Goal: Task Accomplishment & Management: Use online tool/utility

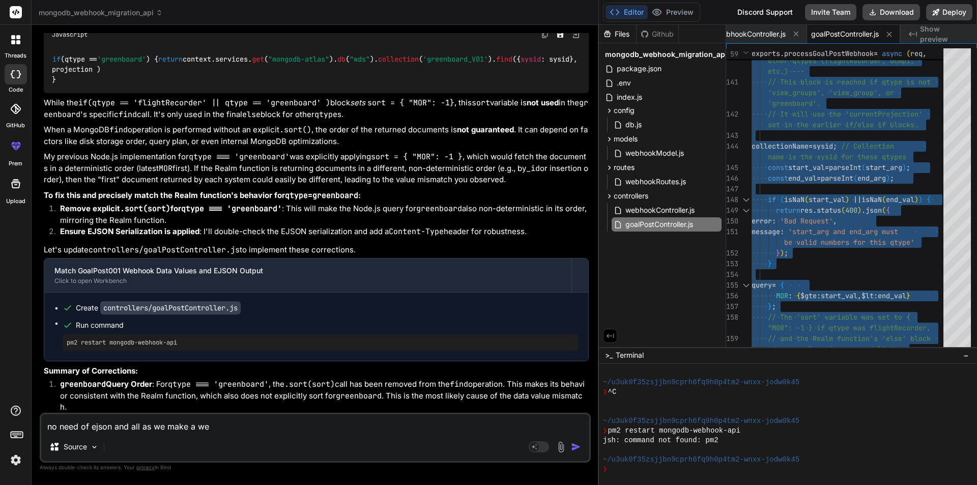
scroll to position [14247, 0]
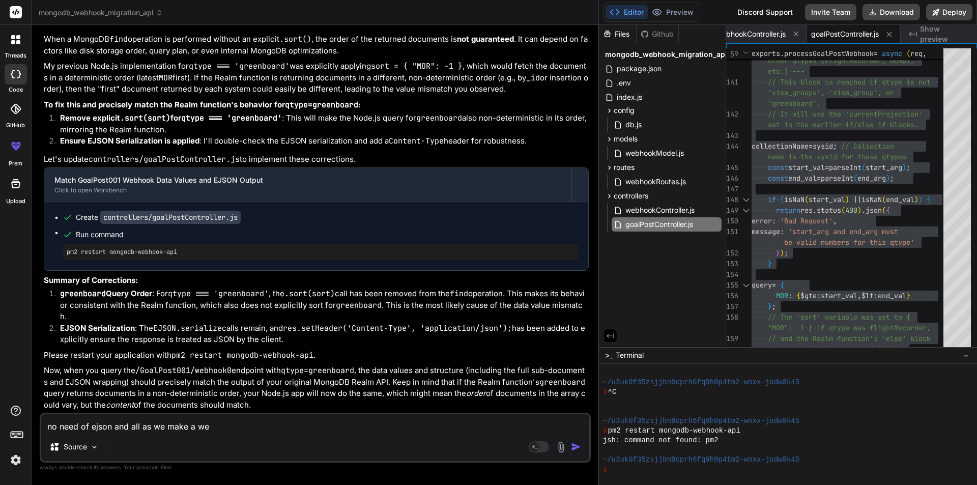
drag, startPoint x: 239, startPoint y: 422, endPoint x: 23, endPoint y: 429, distance: 215.9
click at [23, 429] on div "threads code GitHub prem Upload mongodb_webhook_migration_api Created with Pixs…" at bounding box center [488, 242] width 977 height 485
paste textarea "/root/.pm2/logs/mongodb-webhook-api-error.log last 15 lines: 1|mongodb- | at re…"
type textarea "/root/.pm2/logs/mongodb-webhook-api-error.log last 15 lines: 1|mongodb- | at re…"
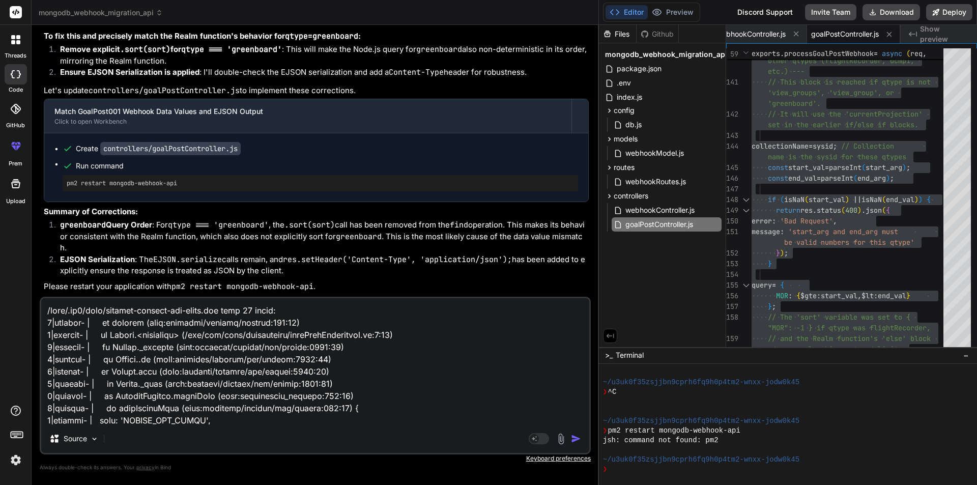
scroll to position [294, 0]
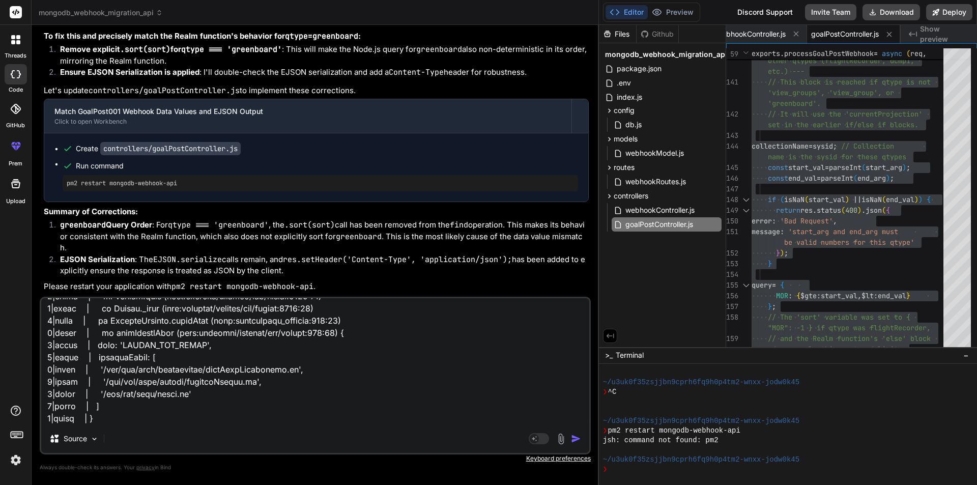
type textarea "x"
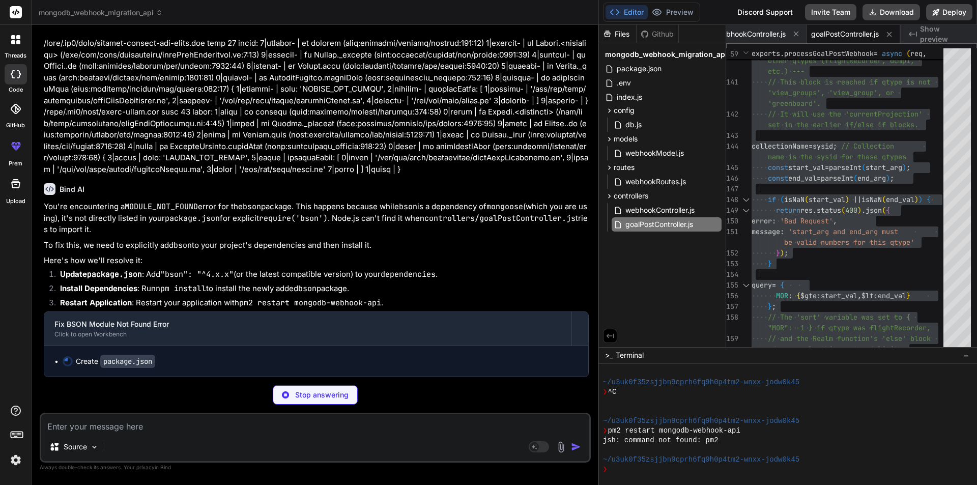
scroll to position [14644, 0]
type textarea "x"
type textarea ""devDependencies": { "nodemon": "^3.0.1" }, "keywords": ["webhook", "mongodb", …"
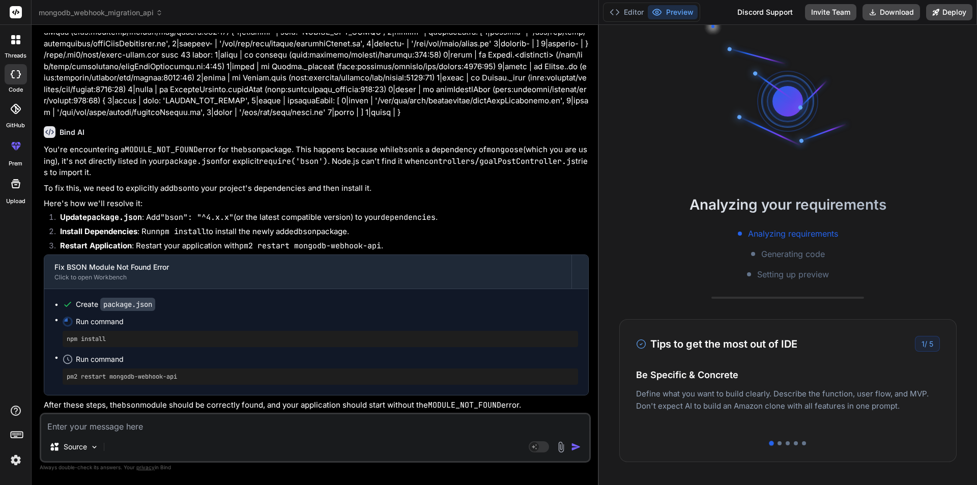
scroll to position [3316, 0]
type textarea "x"
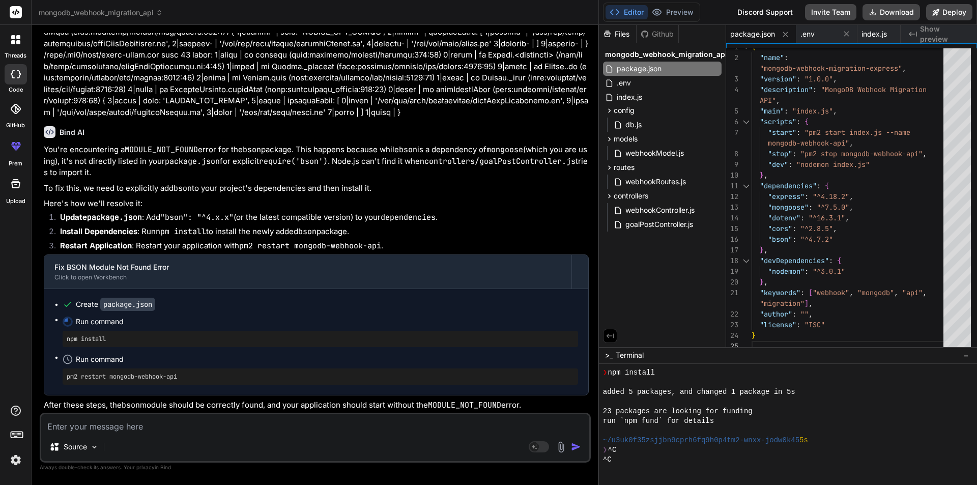
scroll to position [3470, 0]
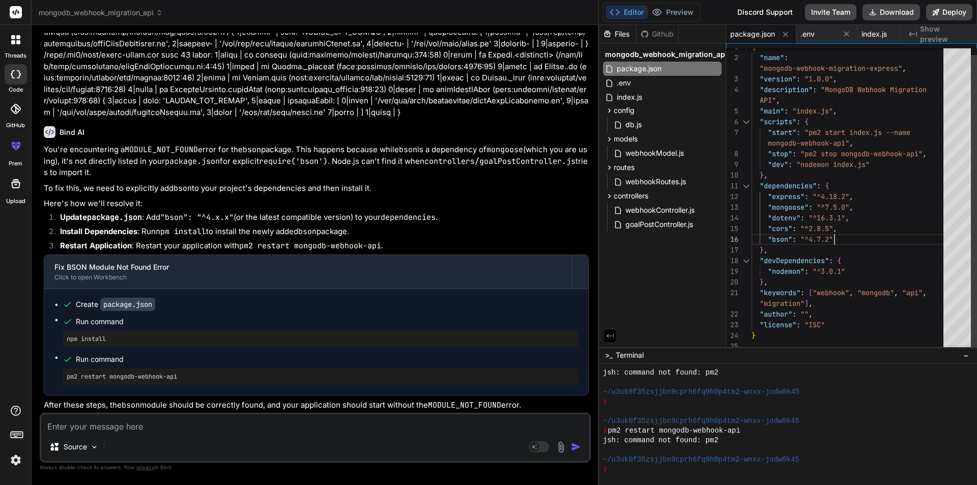
click at [916, 237] on div "{ "name" : "mongodb-webhook-migration-express" , "version" : "1.0.0" , "descrip…" at bounding box center [850, 197] width 198 height 310
type textarea "{ "name": "mongodb-webhook-migration-express", "version": "1.0.0", "description…"
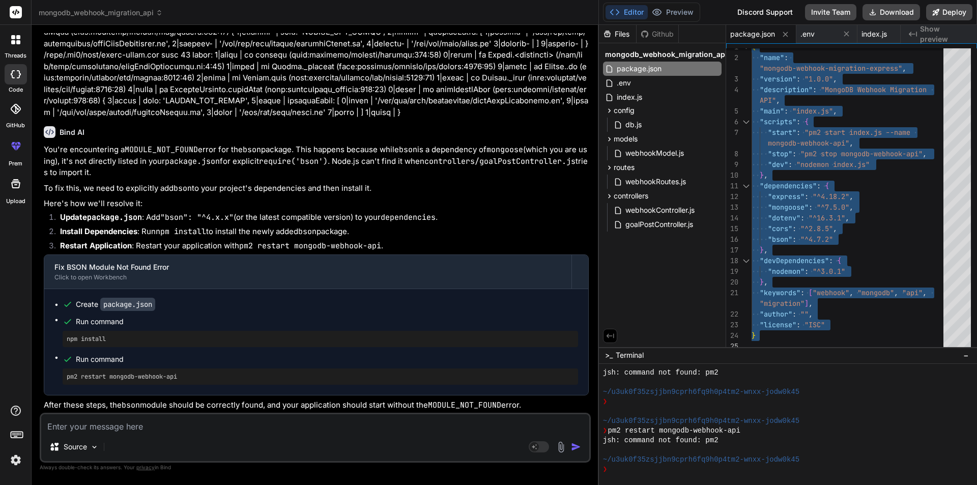
click at [74, 423] on textarea at bounding box center [315, 423] width 548 height 18
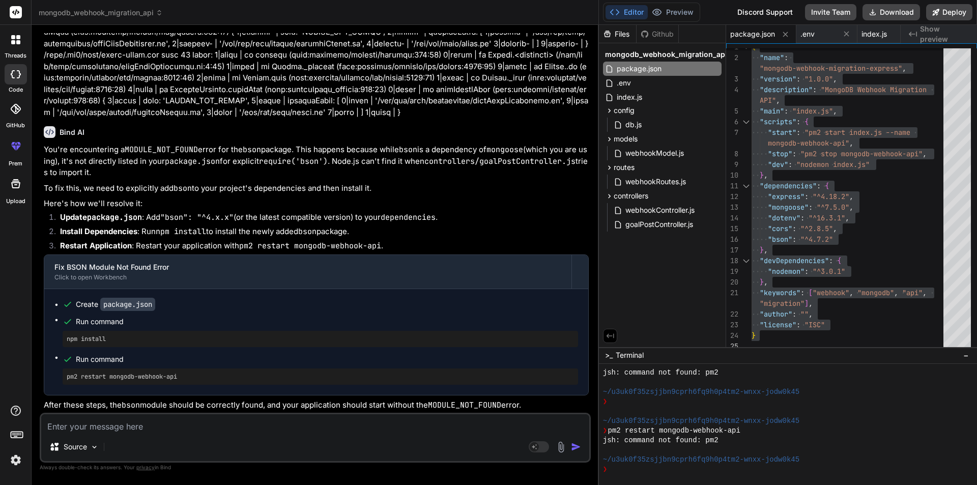
type textarea "i"
type textarea "x"
type textarea "i"
type textarea "x"
type textarea "i d"
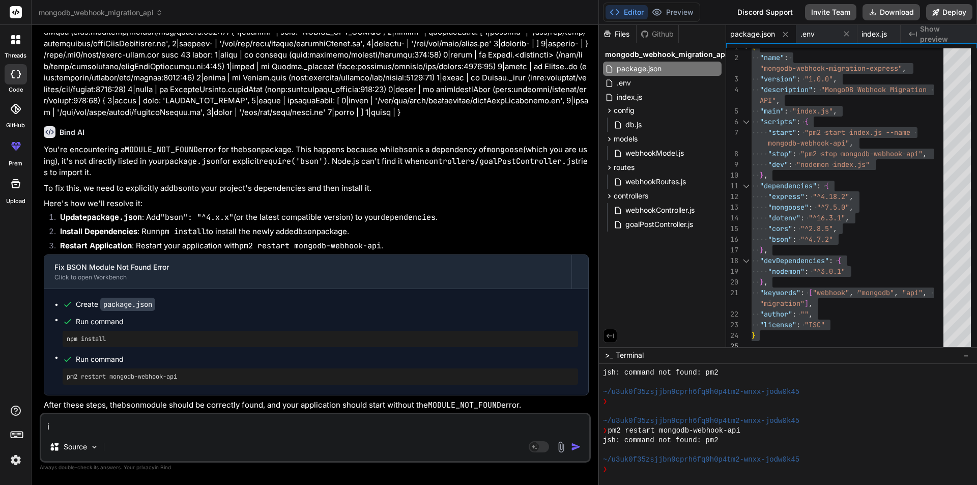
type textarea "x"
type textarea "i do"
type textarea "x"
type textarea "i don"
type textarea "x"
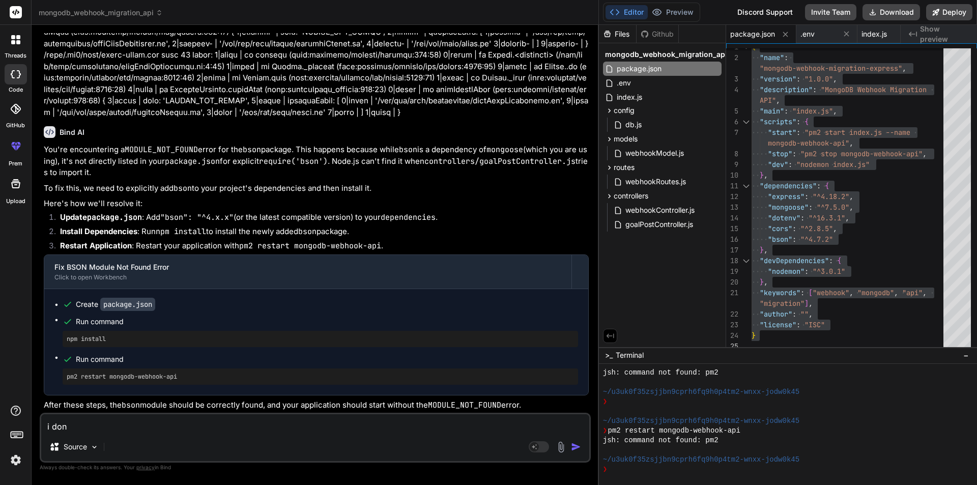
type textarea "i dont"
type textarea "x"
type textarea "i dont"
type textarea "x"
type textarea "i dont w"
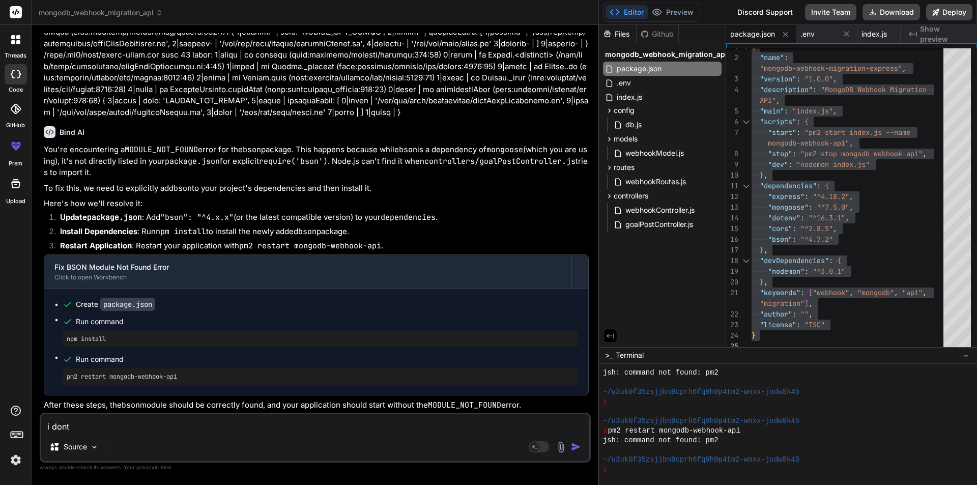
type textarea "x"
type textarea "i dont wa"
type textarea "x"
type textarea "i dont wan"
type textarea "x"
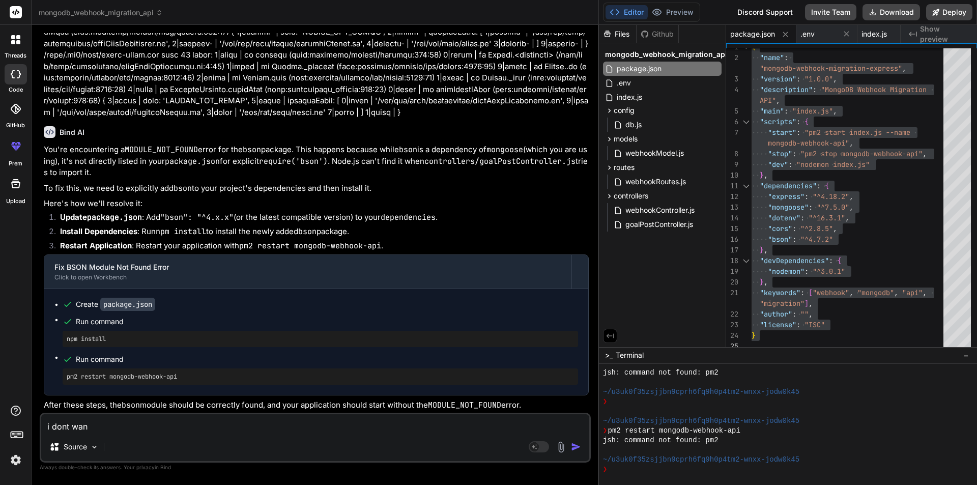
type textarea "i dont want"
type textarea "x"
type textarea "i dont want"
type textarea "x"
type textarea "i dont want e"
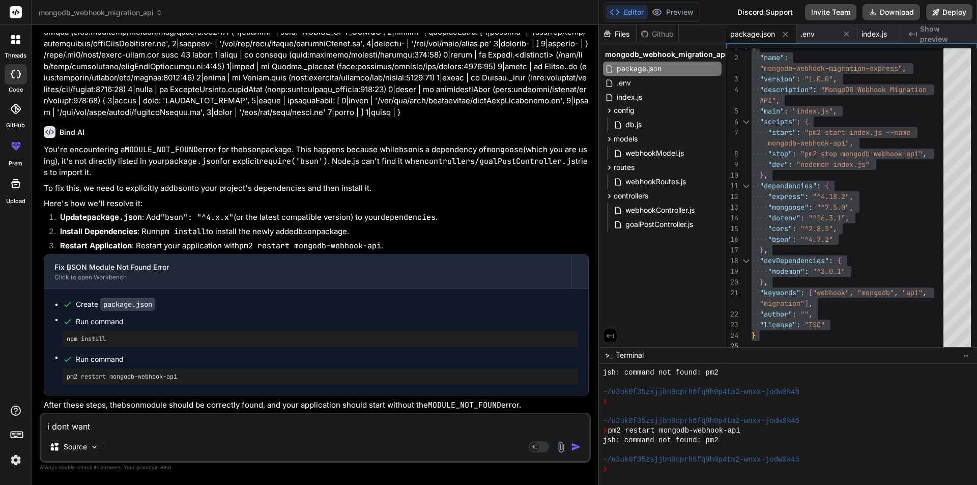
type textarea "x"
type textarea "i dont want ej"
type textarea "x"
type textarea "i dont want ejo"
type textarea "x"
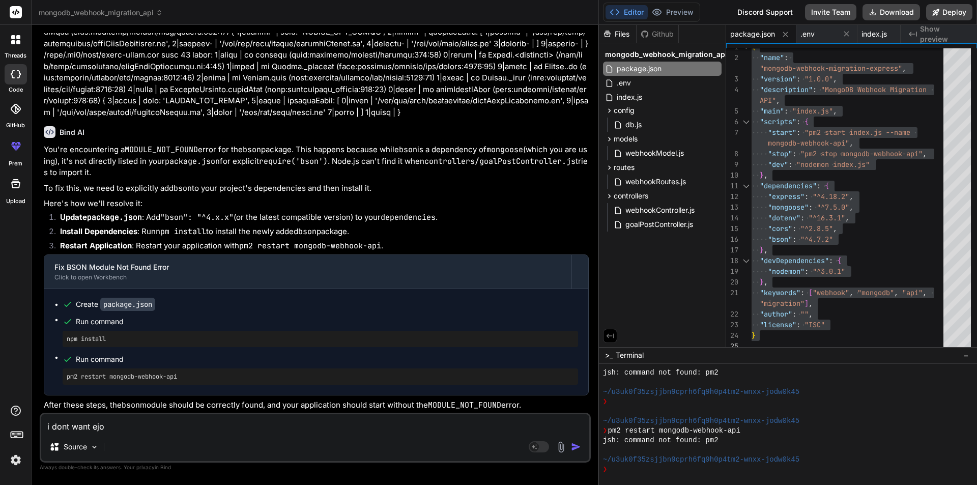
type textarea "i dont want ejon"
type textarea "x"
type textarea "i dont want ejons"
type textarea "x"
type textarea "i dont want ejons"
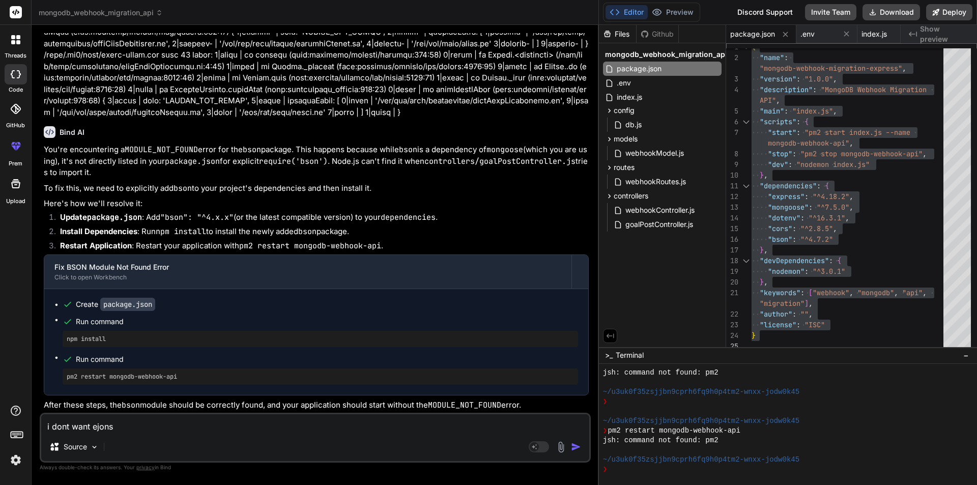
type textarea "x"
type textarea "i dont want ejons t"
type textarea "x"
type textarea "i dont want ejons ty"
type textarea "x"
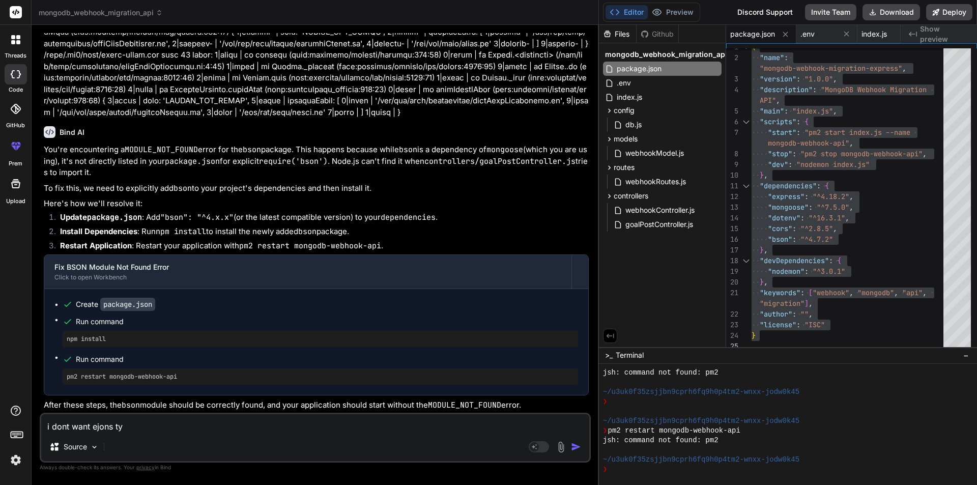
type textarea "i dont want ejons typ"
type textarea "x"
type textarea "i dont want ejons type"
type textarea "x"
type textarea "i dont want ejons type"
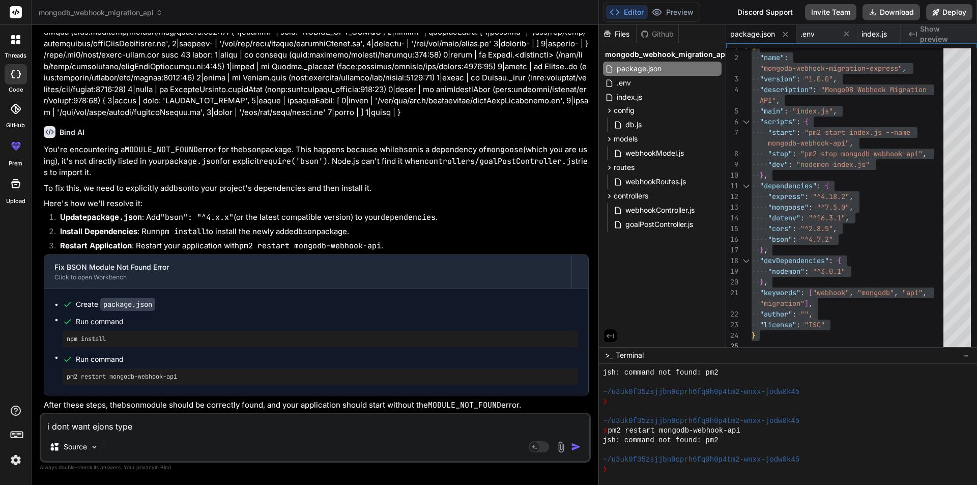
type textarea "x"
type textarea "i dont want ejons type a"
type textarea "x"
type textarea "i dont want ejons type an"
type textarea "x"
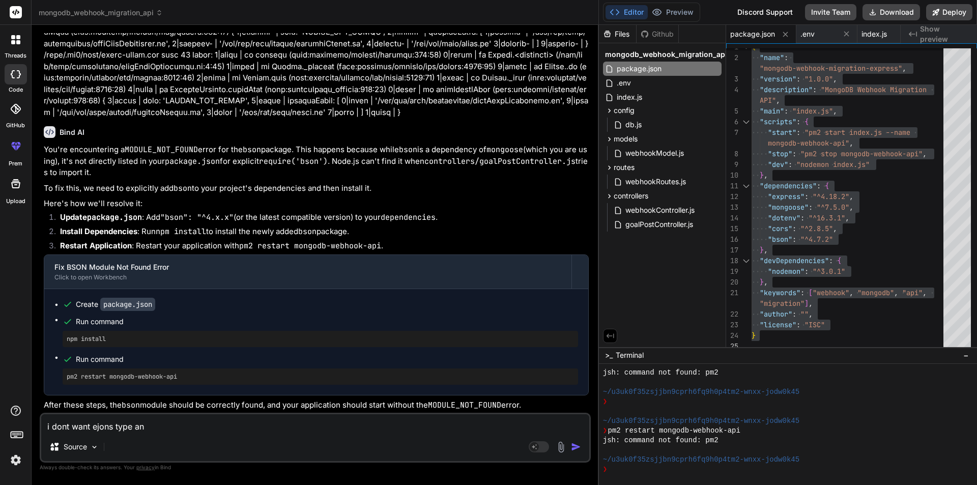
type textarea "i dont want ejons type and"
type textarea "x"
type textarea "i dont want ejons type and"
type textarea "x"
type textarea "i dont want ejons type and a"
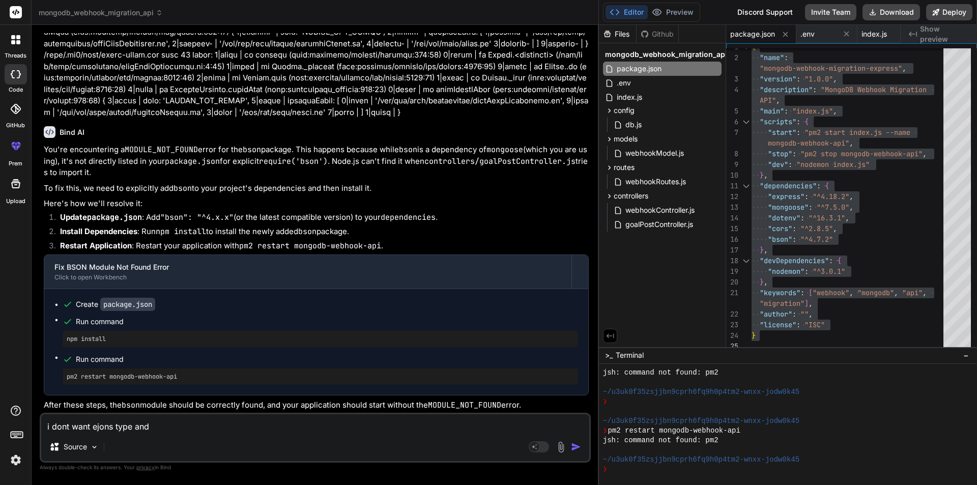
type textarea "x"
type textarea "i dont want ejons type and al"
type textarea "x"
type textarea "i dont want ejons type and all"
type textarea "x"
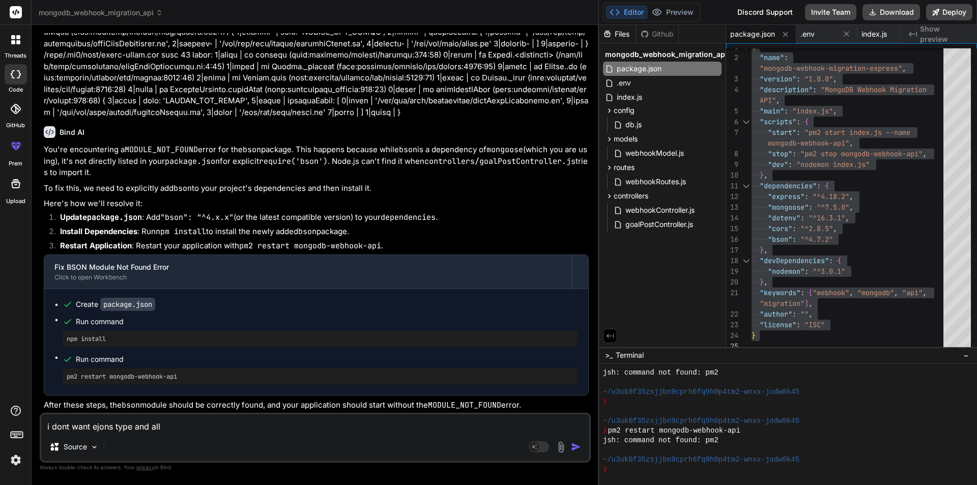
type textarea "i dont want ejons type and all"
type textarea "x"
type textarea "i dont want ejons type and all a"
type textarea "x"
type textarea "i dont want ejons type and all as"
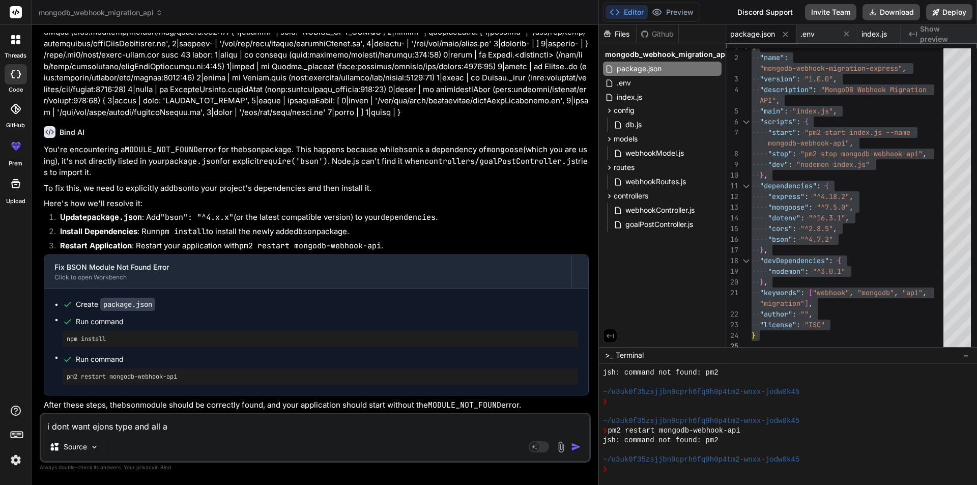
type textarea "x"
type textarea "i dont want ejons type and all as"
type textarea "x"
type textarea "i dont want ejons type and all as w"
type textarea "x"
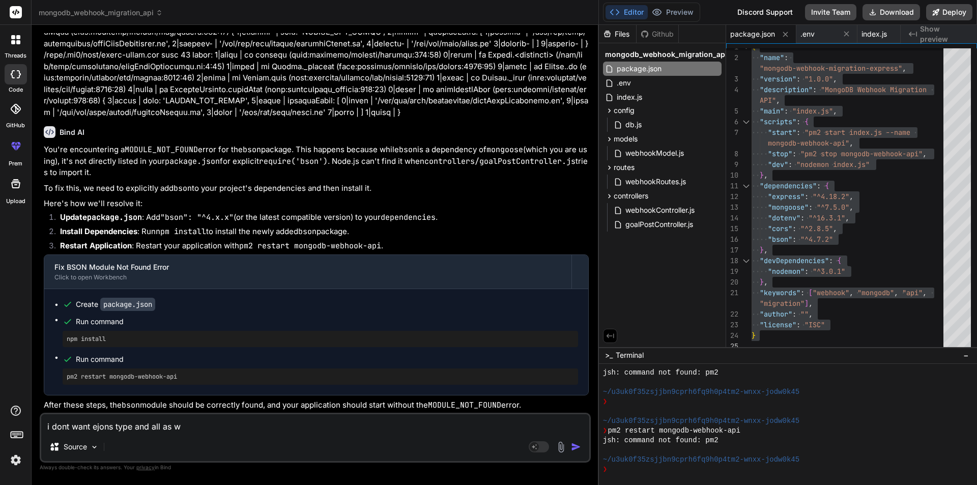
type textarea "i dont want ejons type and all as we"
type textarea "x"
type textarea "i dont want ejons type and all as we"
type textarea "x"
type textarea "i dont want ejons type and all as we m"
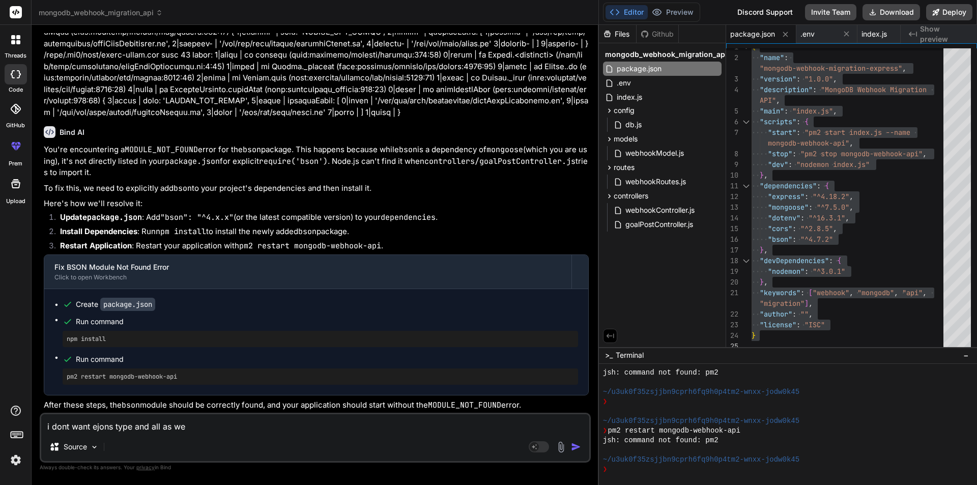
type textarea "x"
type textarea "i dont want ejons type and all as we ma"
type textarea "x"
type textarea "i dont want ejons type and all as we mad"
type textarea "x"
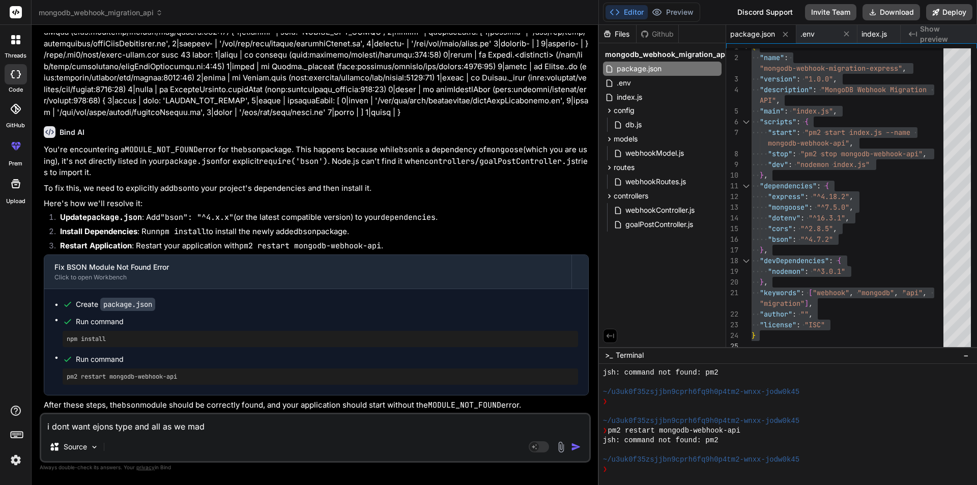
type textarea "i dont want ejons type and all as we made"
type textarea "x"
type textarea "i dont want ejons type and all as we made"
type textarea "x"
type textarea "i dont want ejons type and all as we made a"
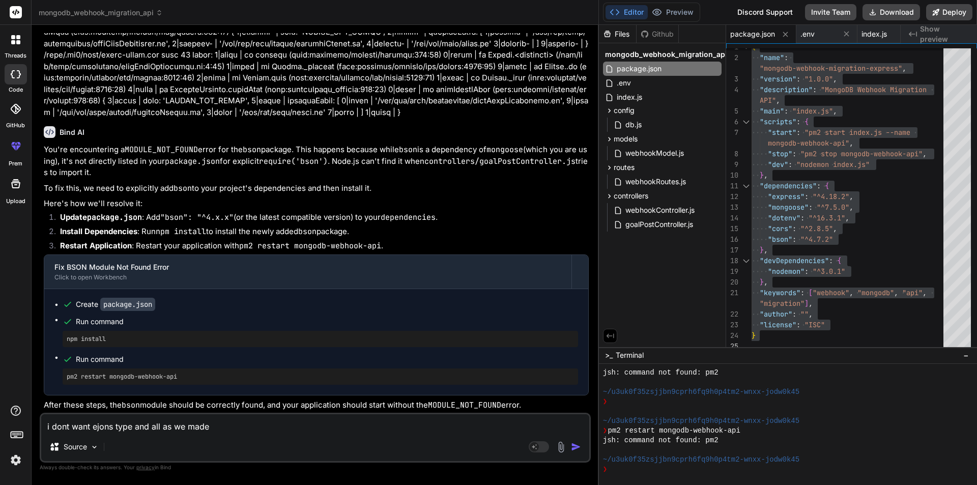
type textarea "x"
type textarea "i dont want ejons type and all as we made a"
type textarea "x"
type textarea "i dont want ejons type and all as we made a w"
type textarea "x"
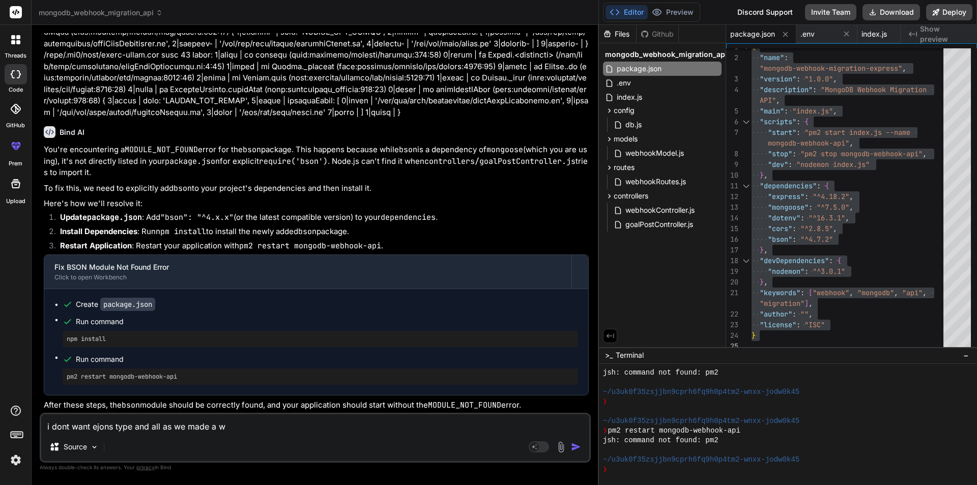
type textarea "i dont want ejons type and all as we made a we"
type textarea "x"
type textarea "i dont want ejons type and all as we made a web"
type textarea "x"
type textarea "i dont want ejons type and all as we made a webh"
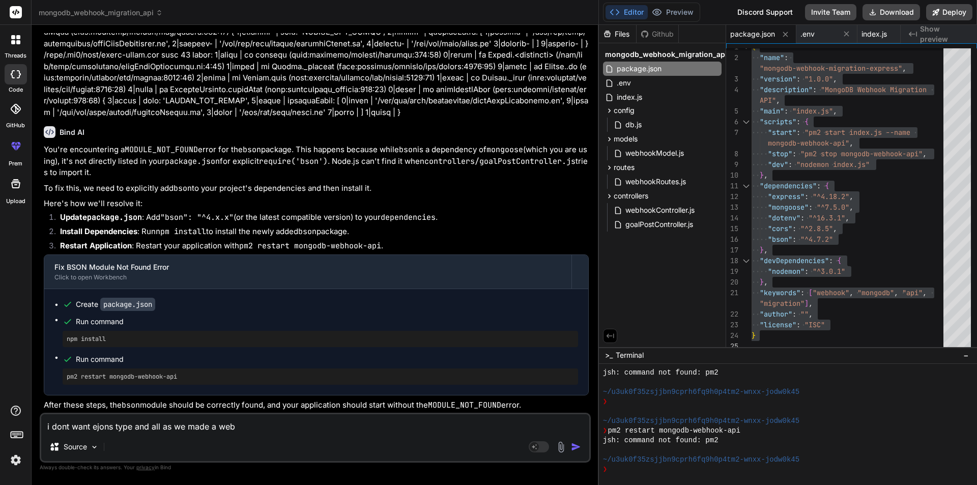
type textarea "x"
type textarea "i dont want ejons type and all as we made a webho"
type textarea "x"
type textarea "i dont want ejons type and all as we made a webhoo"
type textarea "x"
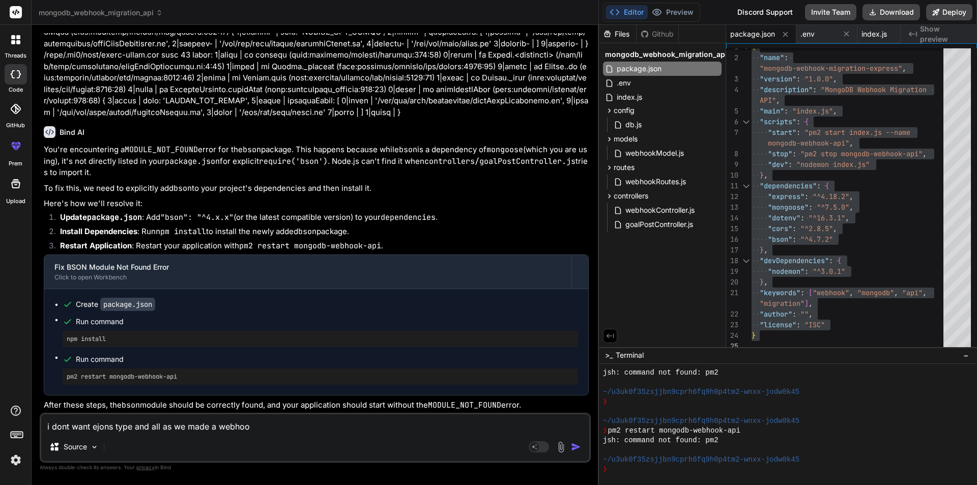
type textarea "i dont want ejons type and all as we made a webhook"
type textarea "x"
type textarea "i dont want ejons type and all as we made a webhook"
type textarea "x"
type textarea "i dont want ejons type and all as we made a webhook c"
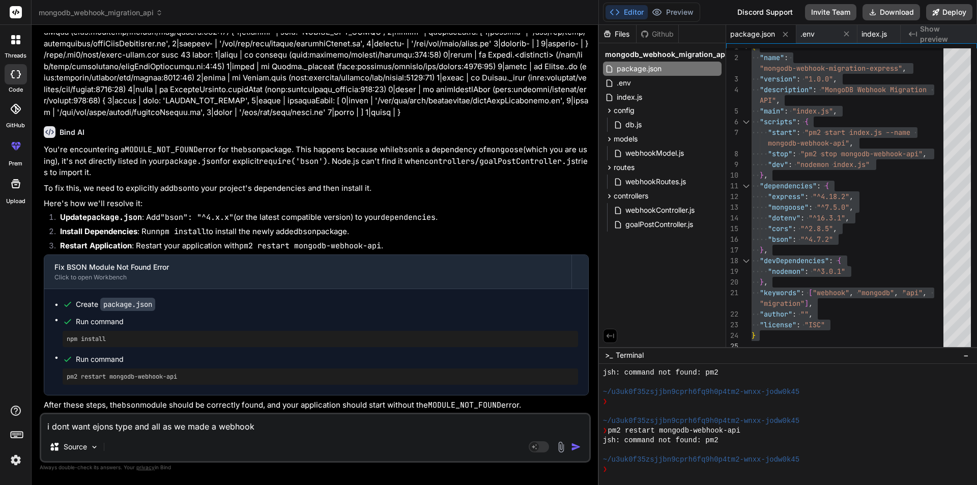
type textarea "x"
type textarea "i dont want ejons type and all as we made a webhook co"
type textarea "x"
type textarea "i dont want ejons type and all as we made a webhook con"
type textarea "x"
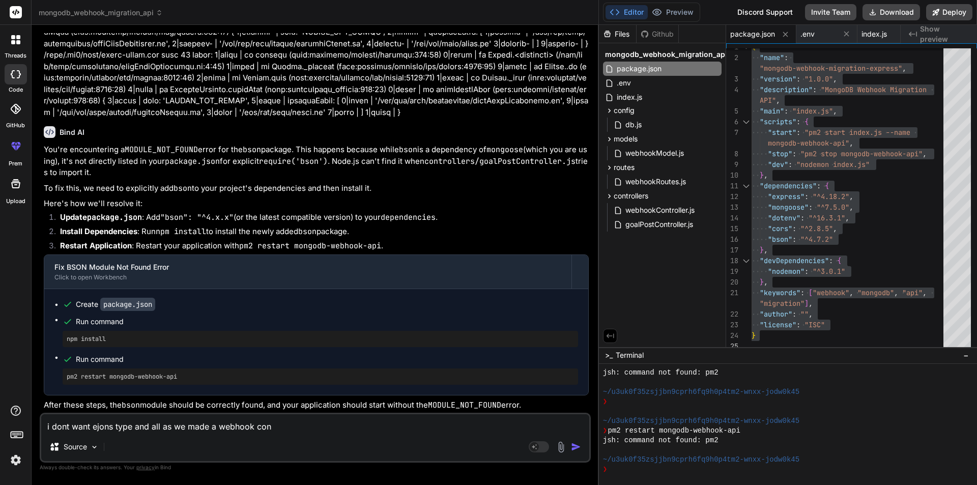
type textarea "i dont want ejons type and all as we made a webhook cont"
type textarea "x"
type textarea "i dont want ejons type and all as we made a webhook contr"
type textarea "x"
type textarea "i dont want ejons type and all as we made a webhook contro"
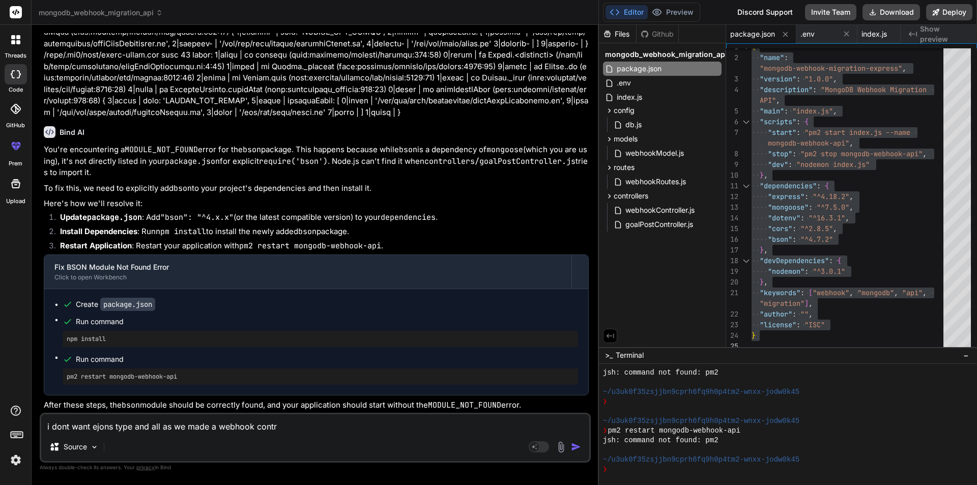
type textarea "x"
type textarea "i dont want ejons type and all as we made a webhook control"
type textarea "x"
type textarea "i dont want ejons type and all as we made a webhook controll"
type textarea "x"
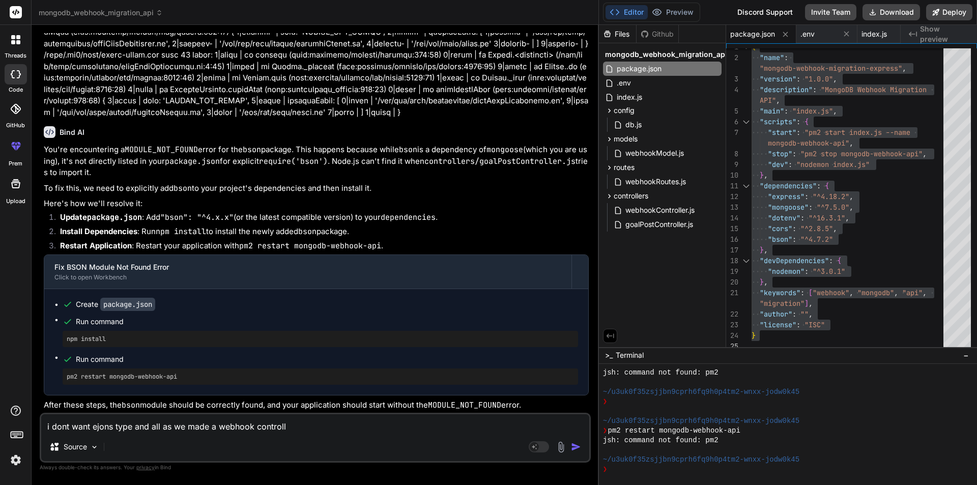
type textarea "i dont want ejons type and all as we made a webhook controlle"
type textarea "x"
type textarea "i dont want ejons type and all as we made a webhook controller"
type textarea "x"
type textarea "i dont want ejons type and all as we made a webhook controller"
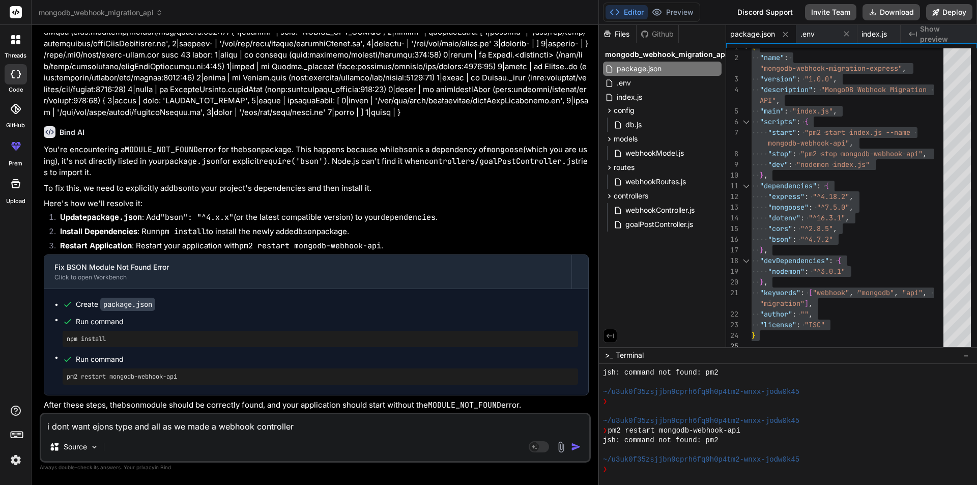
type textarea "x"
type textarea "i dont want ejons type and all as we made a webhook controller f"
type textarea "x"
type textarea "i dont want ejons type and all as we made a webhook controller fu"
type textarea "x"
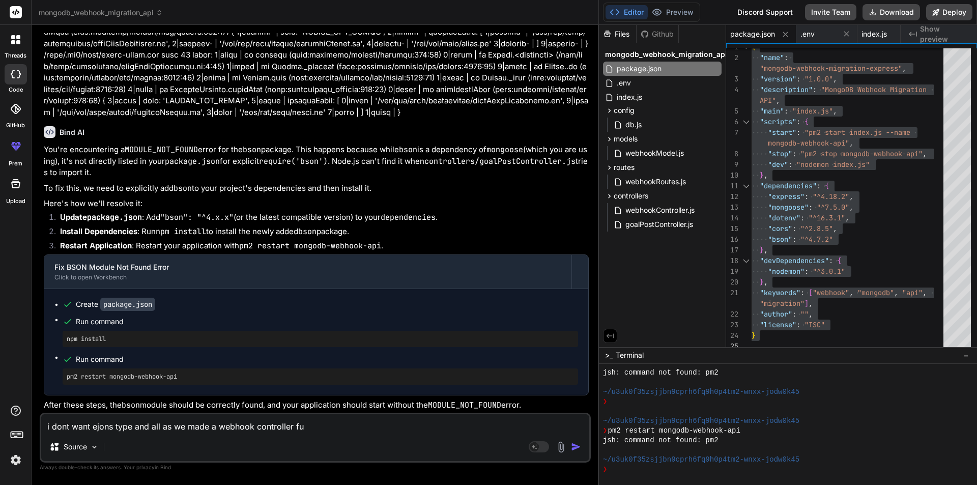
type textarea "i dont want ejons type and all as we made a webhook controller fun"
type textarea "x"
type textarea "i dont want ejons type and all as we made a webhook controller func"
type textarea "x"
type textarea "i dont want ejons type and all as we made a webhook controller funct"
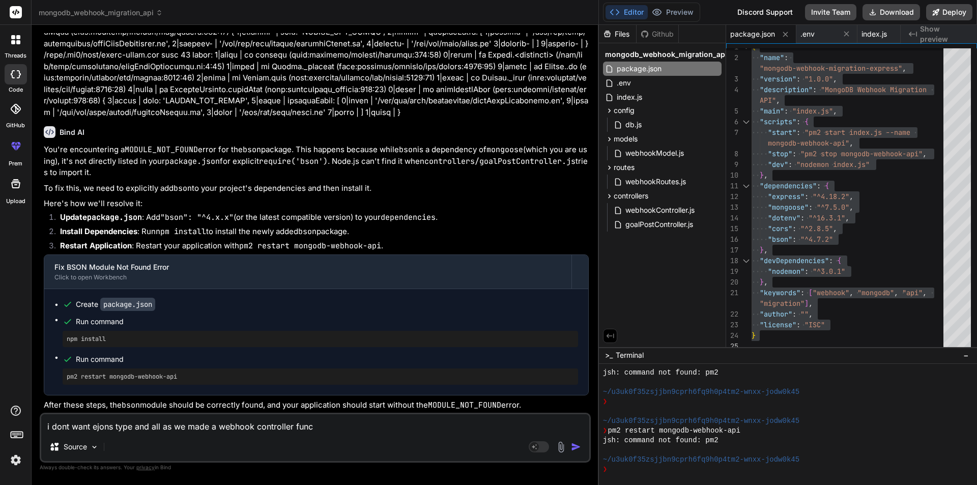
type textarea "x"
type textarea "i dont want ejons type and all as we made a webhook controller functi"
type textarea "x"
type textarea "i dont want ejons type and all as we made a webhook controller functio"
type textarea "x"
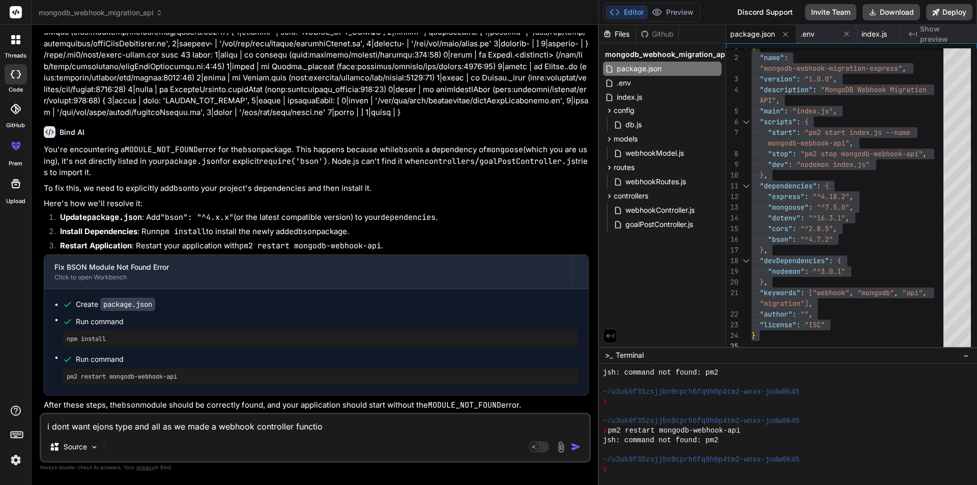
type textarea "i dont want ejons type and all as we made a webhook controller function"
type textarea "x"
type textarea "i dont want ejons type and all as we made a webhook controller functiona"
type textarea "x"
type textarea "i dont want ejons type and all as we made a webhook controller functional"
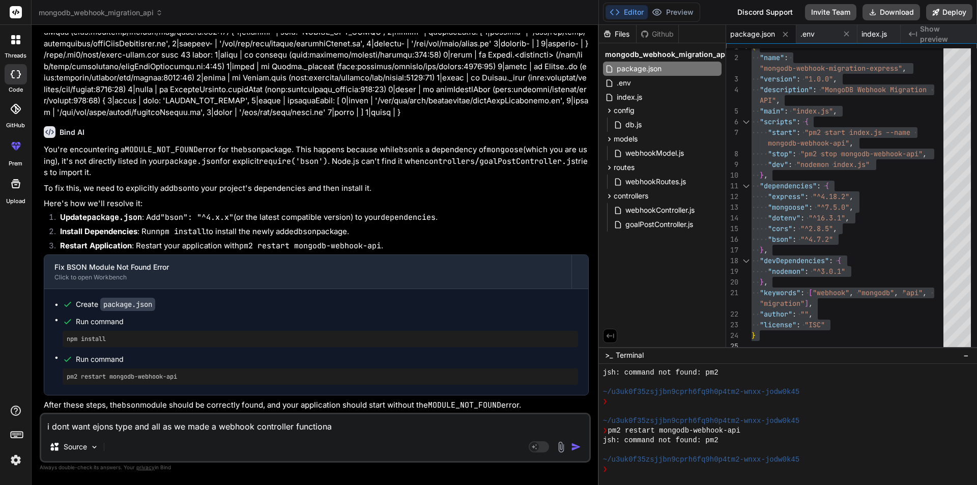
type textarea "x"
type textarea "i dont want ejons type and all as we made a webhook controller functionali"
type textarea "x"
type textarea "i dont want ejons type and all as we made a webhook controller functionalit"
type textarea "x"
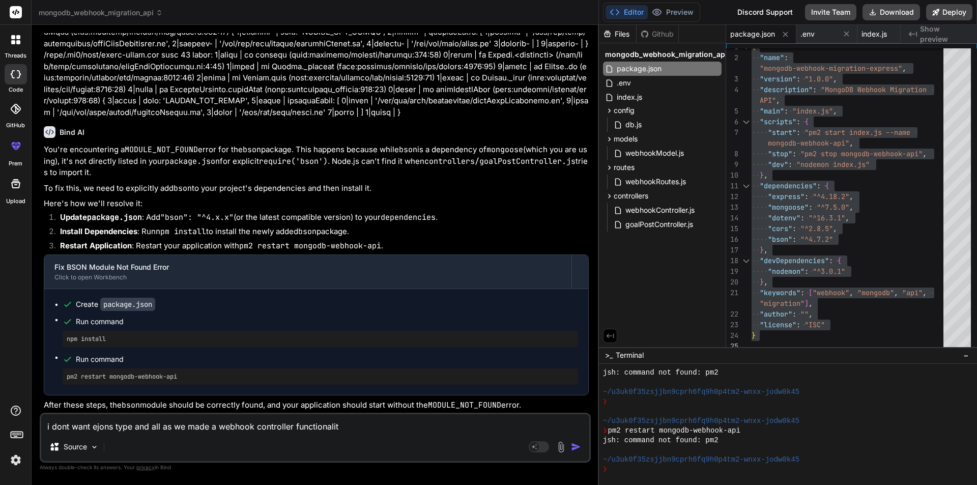
type textarea "i dont want ejons type and all as we made a webhook controller functionality"
type textarea "x"
type textarea "i dont want ejons type and all as we made a webhook controller functionality"
type textarea "x"
type textarea "i dont want ejons type and all as we made a webhook controller functionality d"
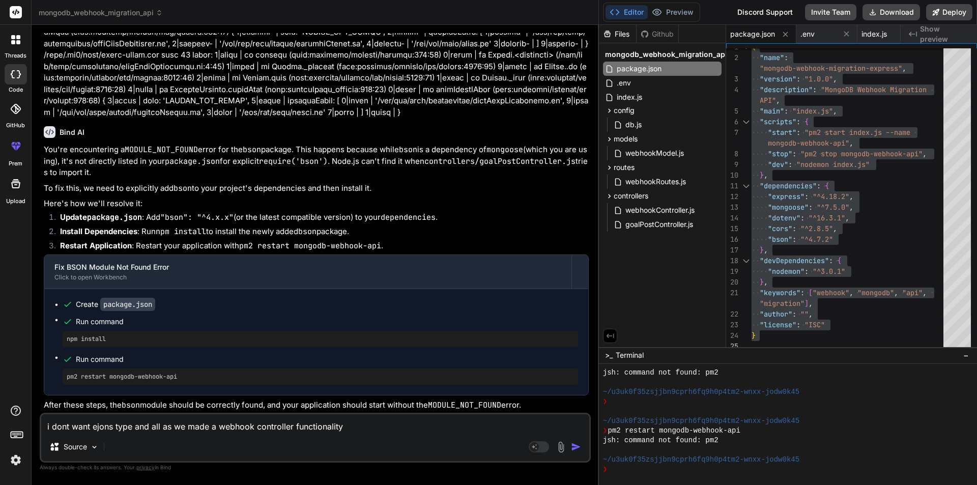
type textarea "x"
type textarea "i dont want ejons type and all as we made a webhook controller functionality do"
type textarea "x"
type textarea "i dont want ejons type and all as we made a webhook controller functionality do"
type textarea "x"
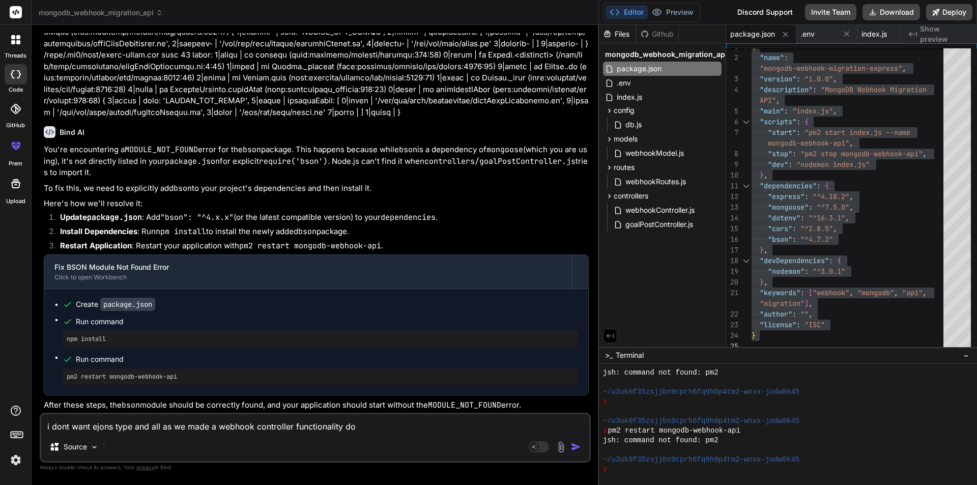
type textarea "i dont want ejons type and all as we made a webhook controller functionality do…"
type textarea "x"
type textarea "i dont want ejons type and all as we made a webhook controller functionality do…"
type textarea "x"
type textarea "i dont want ejons type and all as we made a webhook controller functionality do…"
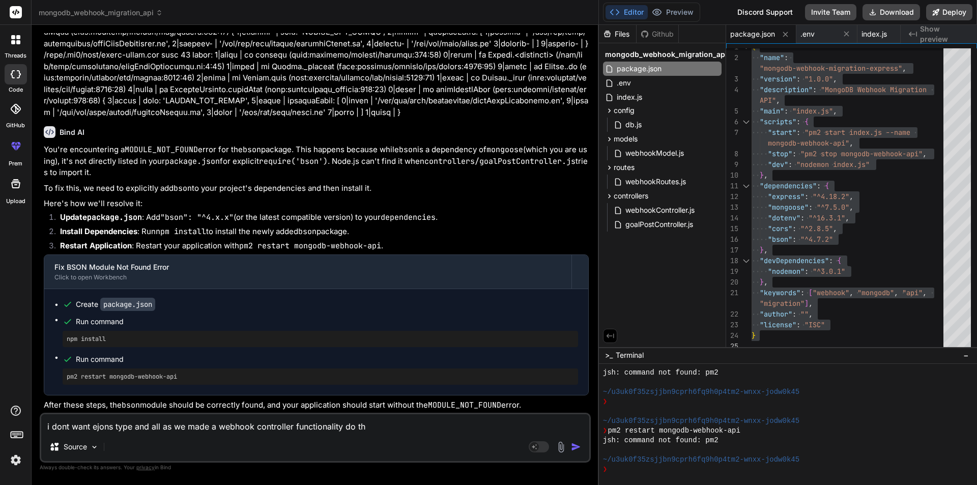
type textarea "x"
type textarea "i dont want ejons type and all as we made a webhook controller functionality do…"
type textarea "x"
type textarea "i dont want ejons type and all as we made a webhook controller functionality do…"
type textarea "x"
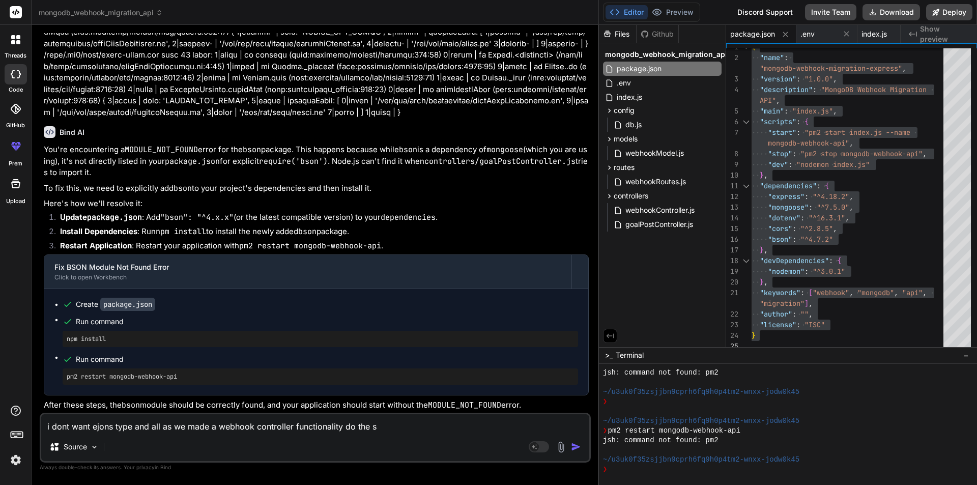
type textarea "i dont want ejons type and all as we made a webhook controller functionality do…"
type textarea "x"
type textarea "i dont want ejons type and all as we made a webhook controller functionality do…"
type textarea "x"
type textarea "i dont want ejons type and all as we made a webhook controller functionality do…"
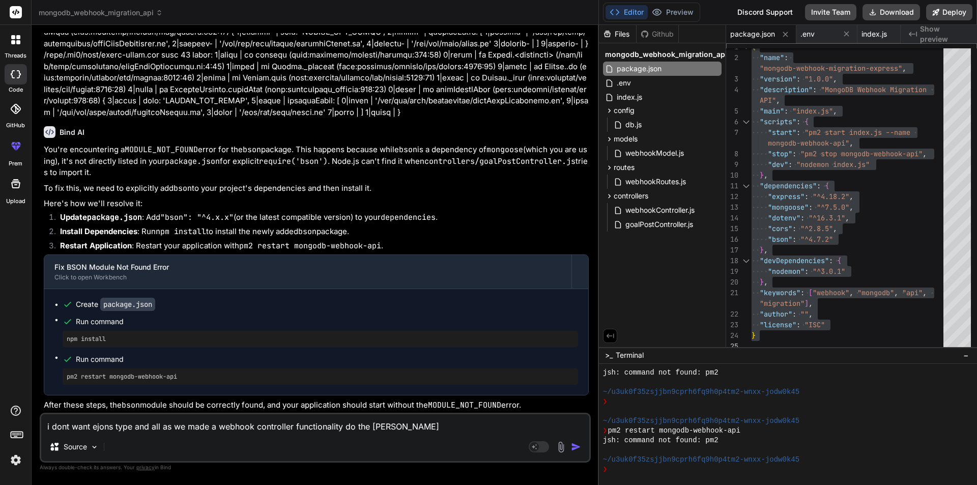
type textarea "x"
type textarea "i dont want ejons type and all as we made a webhook controller functionality do…"
type textarea "x"
type textarea "i dont want ejons type and all as we made a webhook controller functionality do…"
type textarea "x"
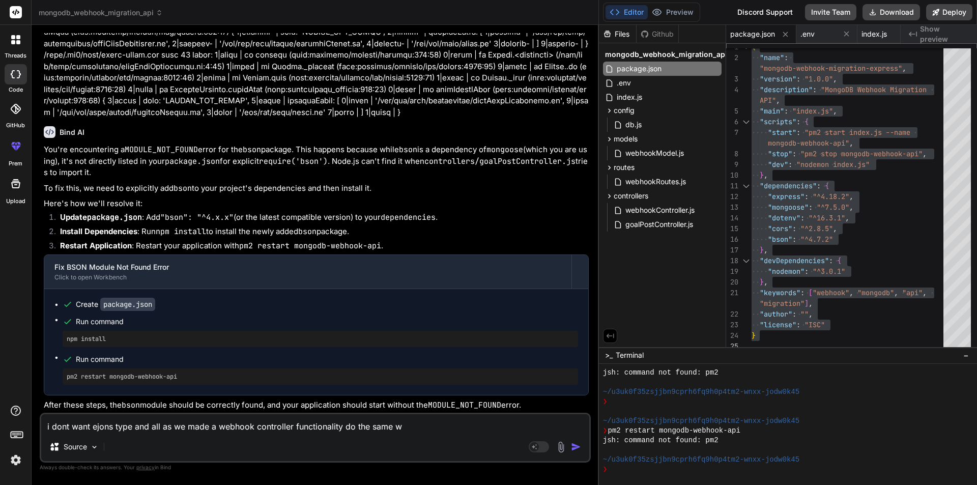
type textarea "i dont want ejons type and all as we made a webhook controller functionality do…"
type textarea "x"
type textarea "i dont want ejons type and all as we made a webhook controller functionality do…"
type textarea "x"
type textarea "i dont want ejons type and all as we made a webhook controller functionality do…"
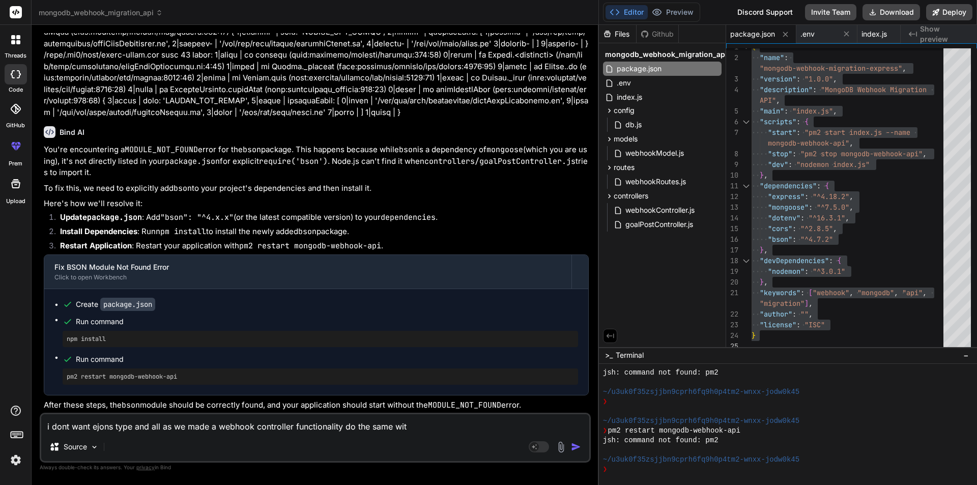
type textarea "x"
type textarea "i dont want ejons type and all as we made a webhook controller functionality do…"
type textarea "x"
type textarea "i dont want ejons type and all as we made a webhook controller functionality do…"
type textarea "x"
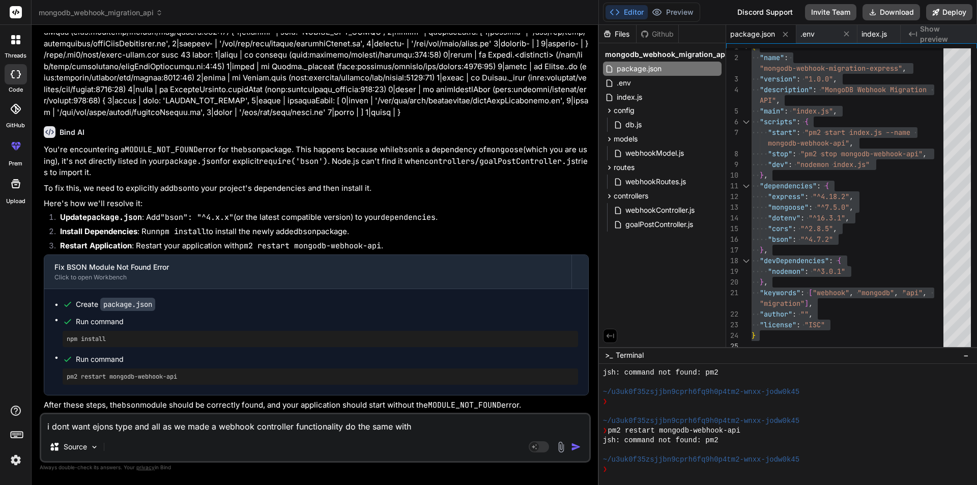
type textarea "i dont want ejons type and all as we made a webhook controller functionality do…"
type textarea "x"
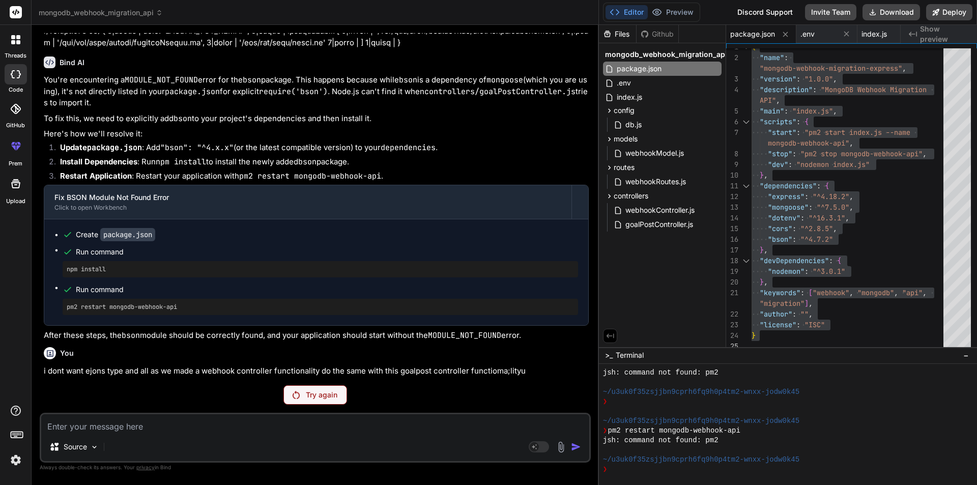
scroll to position [14771, 0]
click at [280, 397] on div "Try again" at bounding box center [315, 394] width 551 height 19
click at [303, 394] on div "Try again" at bounding box center [315, 394] width 64 height 19
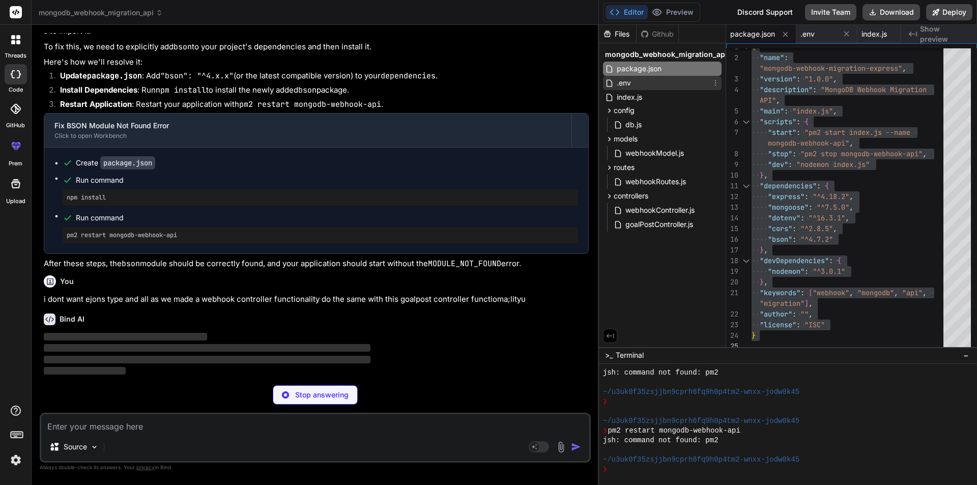
click at [642, 90] on div ".env" at bounding box center [662, 83] width 119 height 14
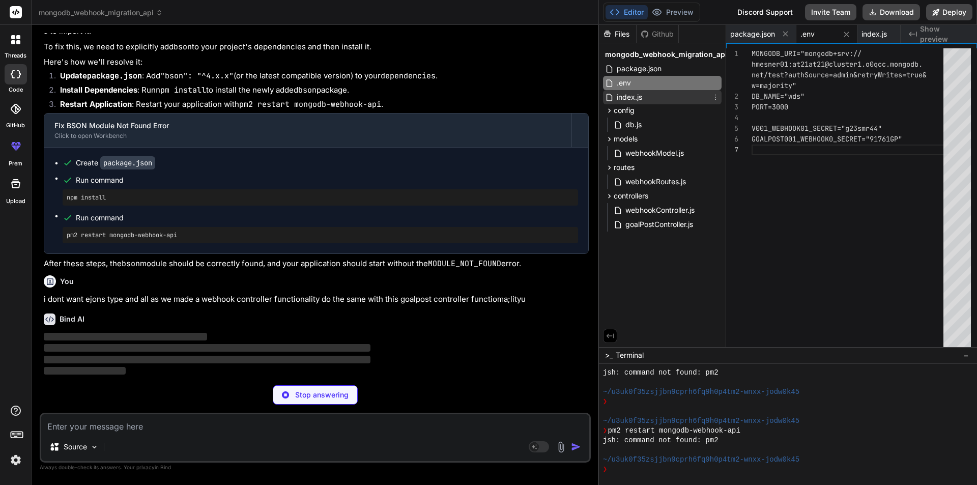
click at [639, 99] on span "index.js" at bounding box center [629, 97] width 27 height 12
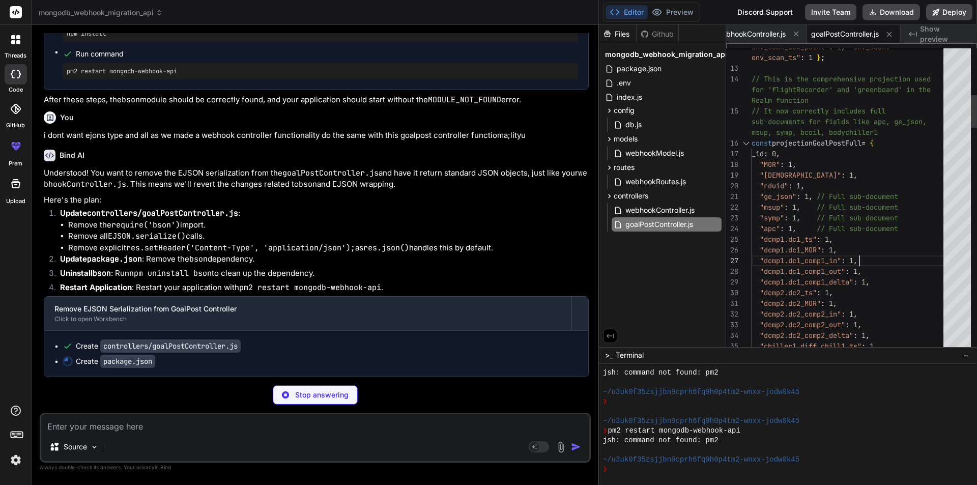
scroll to position [0, 0]
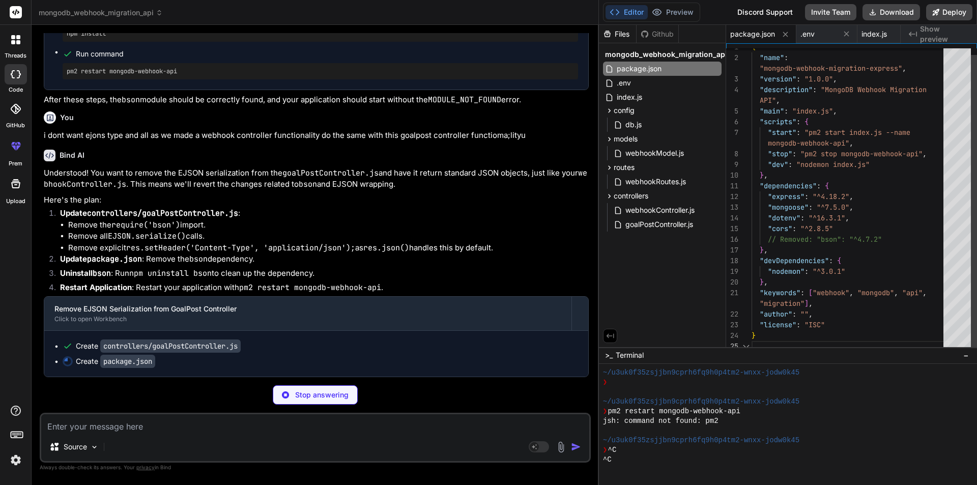
scroll to position [3625, 0]
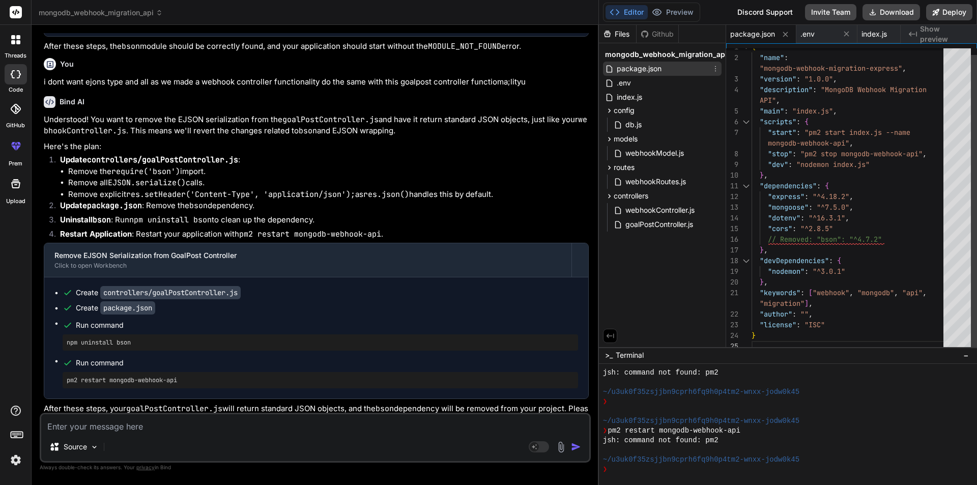
click at [633, 69] on span "package.json" at bounding box center [639, 69] width 47 height 12
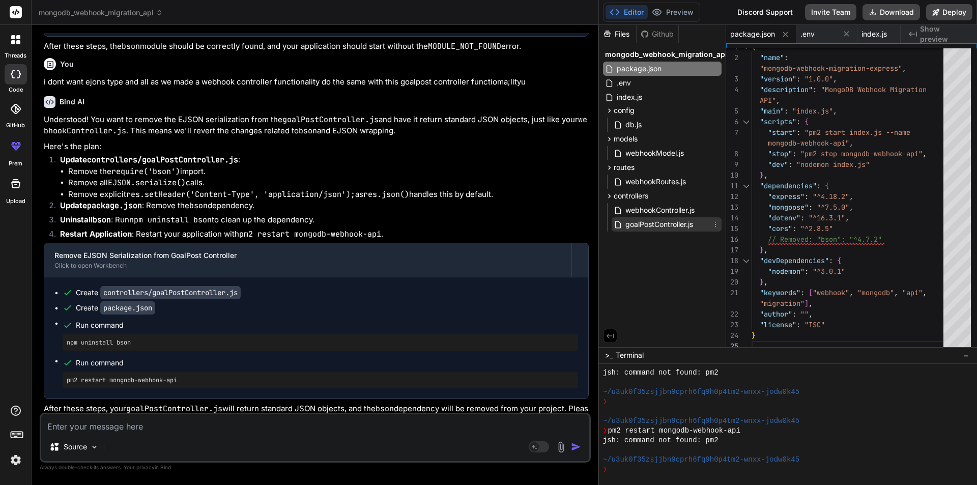
click at [666, 222] on span "goalPostController.js" at bounding box center [659, 224] width 70 height 12
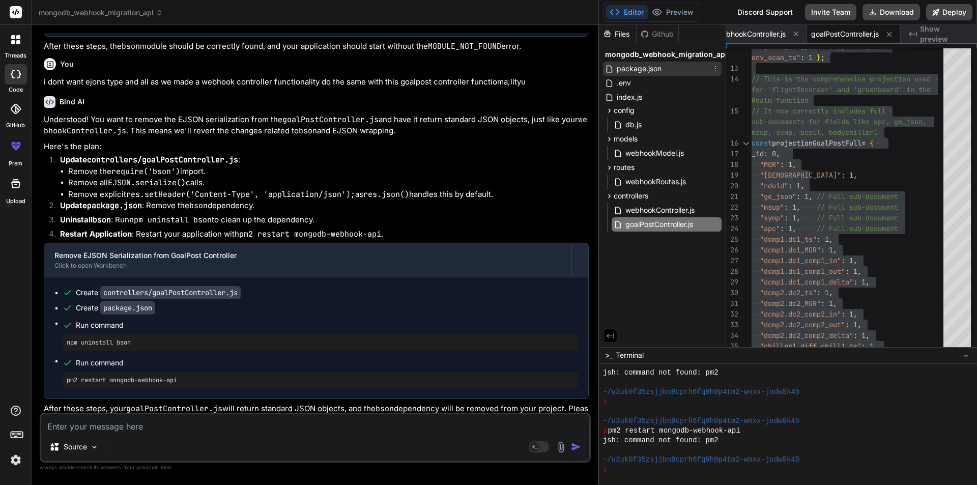
click at [661, 64] on span "package.json" at bounding box center [639, 69] width 47 height 12
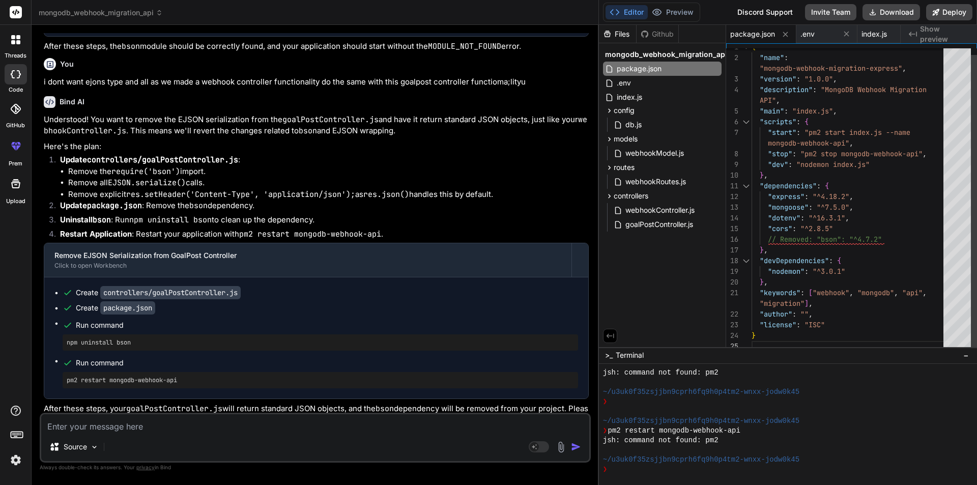
click at [887, 184] on div ""mongoose" : "^7.5.0" , "dotenv" : "^16.3.1" , "cors" : "^2.8.5" // Removed: "b…" at bounding box center [850, 197] width 198 height 310
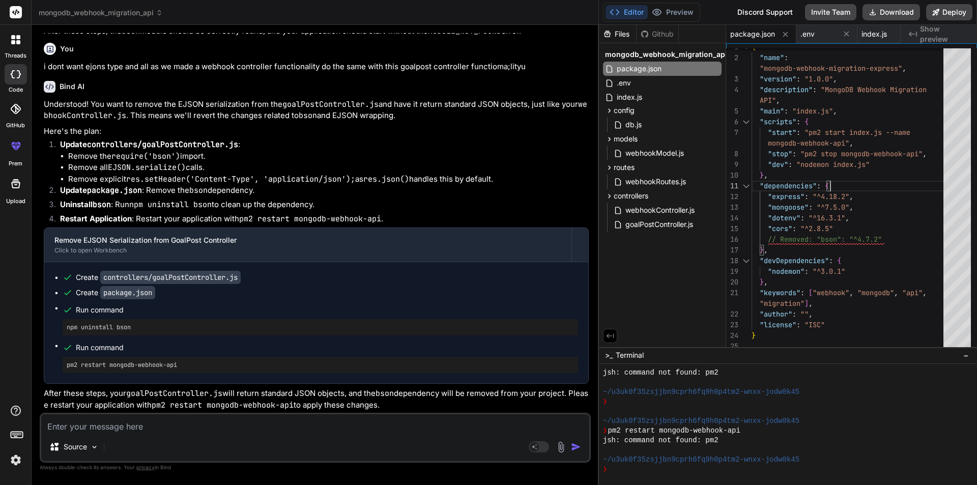
click at [98, 425] on textarea at bounding box center [315, 423] width 548 height 18
paste textarea "[ { "_id": "1290Elm", "sitelist": [ "R0514", "R0899", "R1087", "R111", "R1131",…"
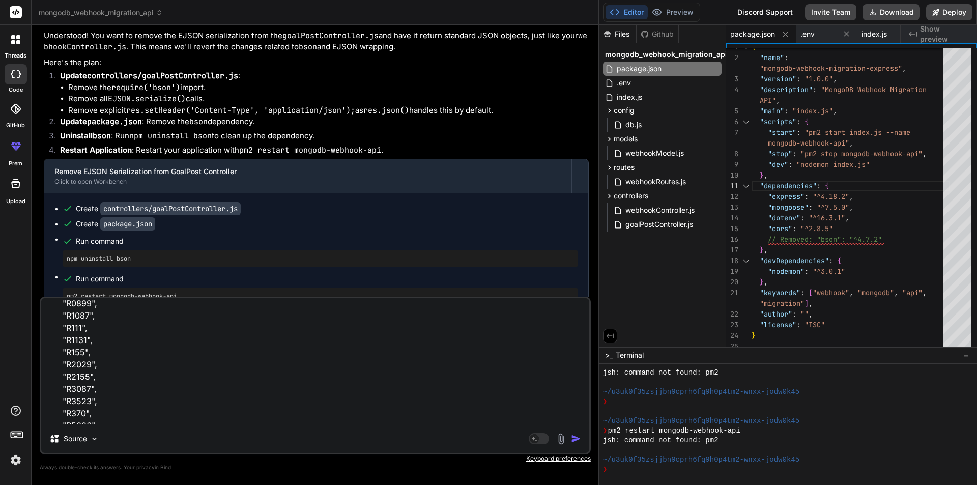
scroll to position [7, 0]
click at [54, 302] on textarea "[ { "_id": "1290Elm", "sitelist": [ "R0514", "R0899", "R1087", "R111", "R1131",…" at bounding box center [315, 361] width 548 height 126
paste textarea "[URL][TECHNICAL_ID]"
click at [88, 421] on textarea "[URL][TECHNICAL_ID] [ { "_id": "1290Elm", "sitelist": [ "R0514", "R0899", "R108…" at bounding box center [315, 361] width 548 height 126
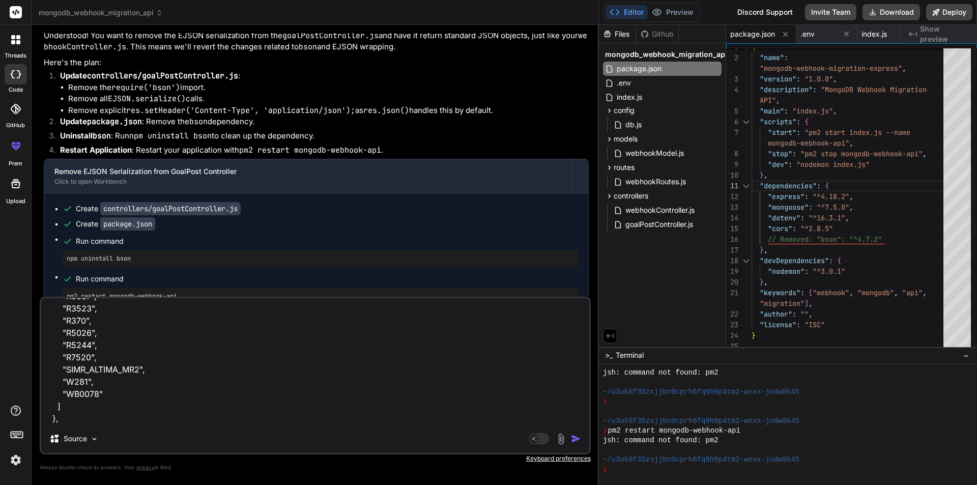
paste textarea "[URL][DOMAIN_NAME]"
paste textarea "[ { "_id": "1290Elm" }, { "_id": "Absolute_Imaging" }, { "_id": "AHMC" }, { "_i…"
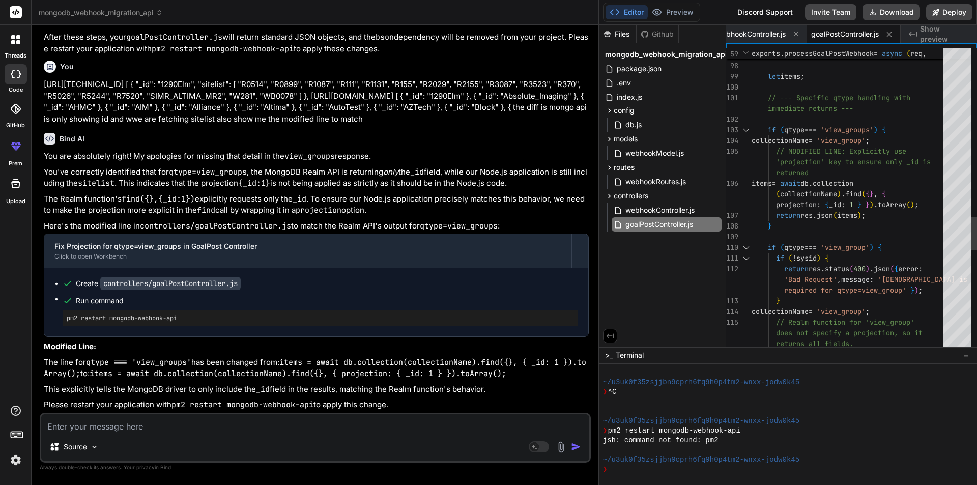
scroll to position [0, 0]
click at [668, 222] on span "goalPostController.js" at bounding box center [659, 224] width 70 height 12
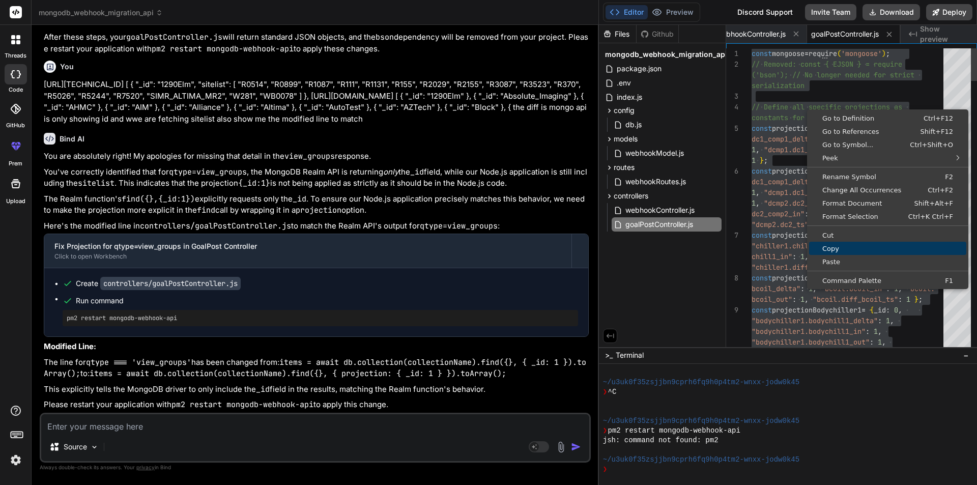
click at [833, 245] on span "Copy" at bounding box center [887, 248] width 157 height 7
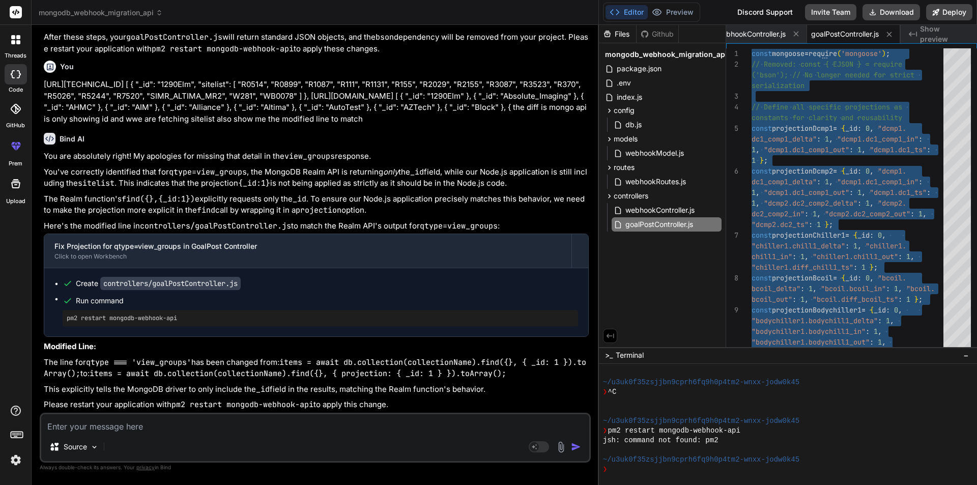
scroll to position [15465, 0]
click at [222, 418] on textarea at bounding box center [315, 423] width 548 height 18
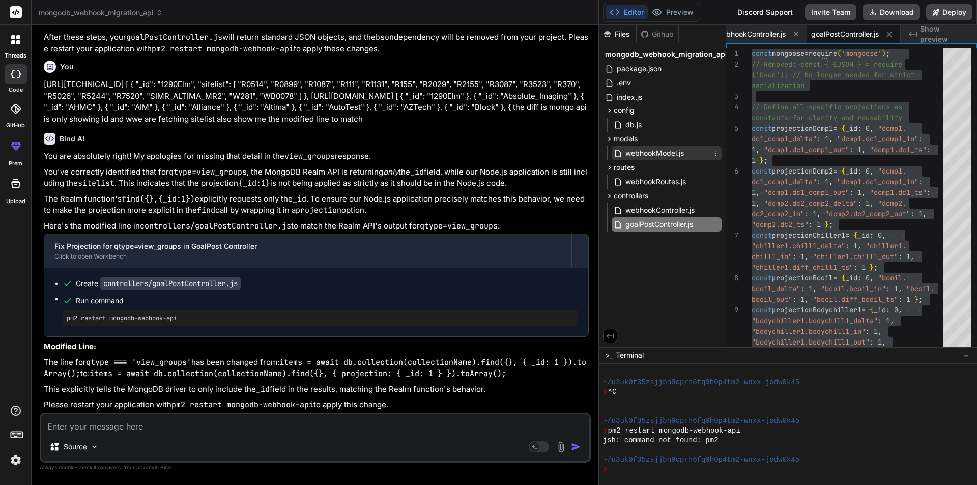
click at [643, 155] on span "webhookModel.js" at bounding box center [654, 153] width 61 height 12
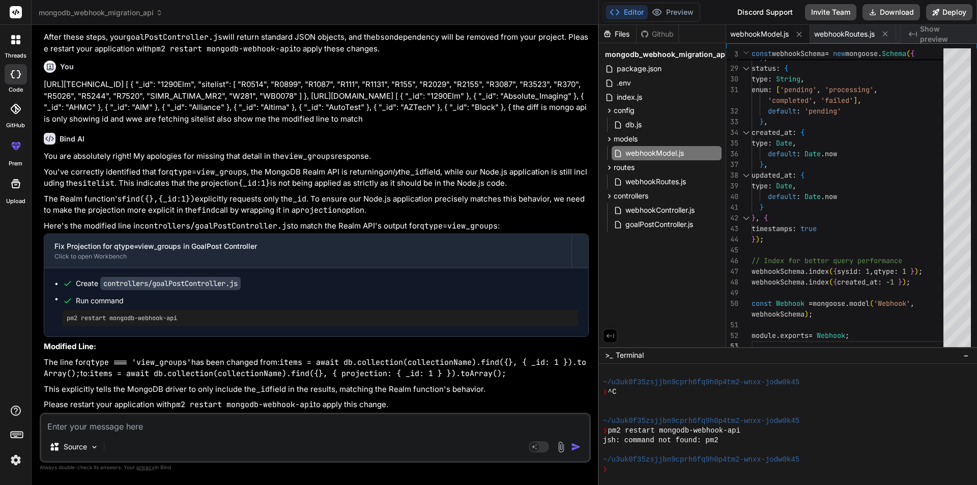
click at [93, 428] on textarea at bounding box center [315, 423] width 548 height 18
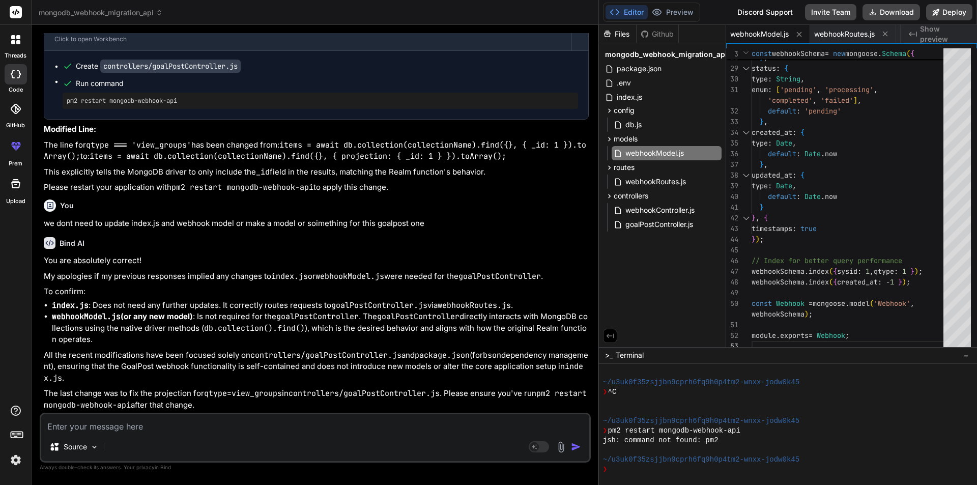
scroll to position [15683, 0]
